Goal: Transaction & Acquisition: Purchase product/service

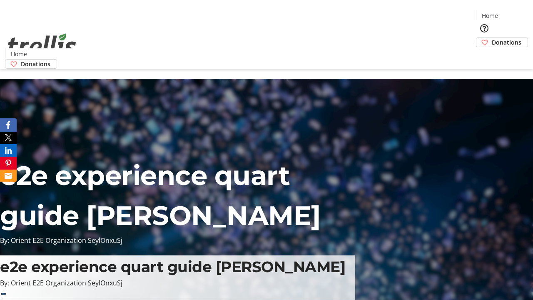
click at [492, 38] on span "Donations" at bounding box center [507, 42] width 30 height 9
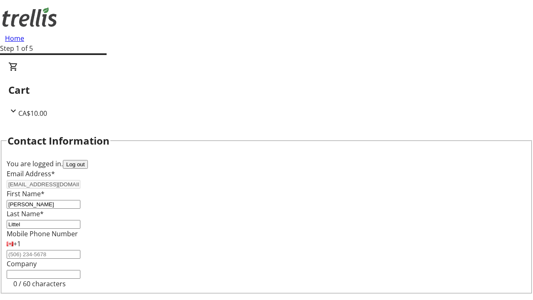
select select "CA"
select select "BC"
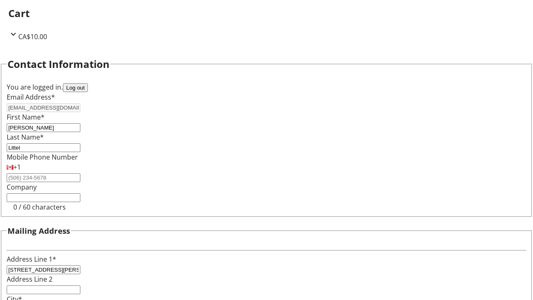
type input "Kelowna"
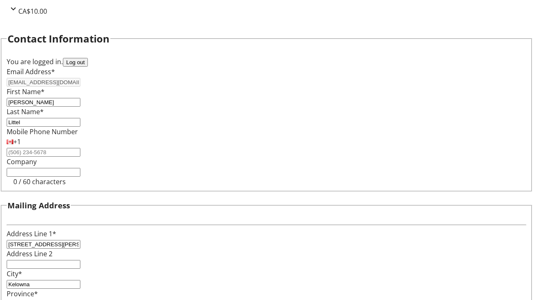
type input "V1Y 0C2"
